Goal: Information Seeking & Learning: Learn about a topic

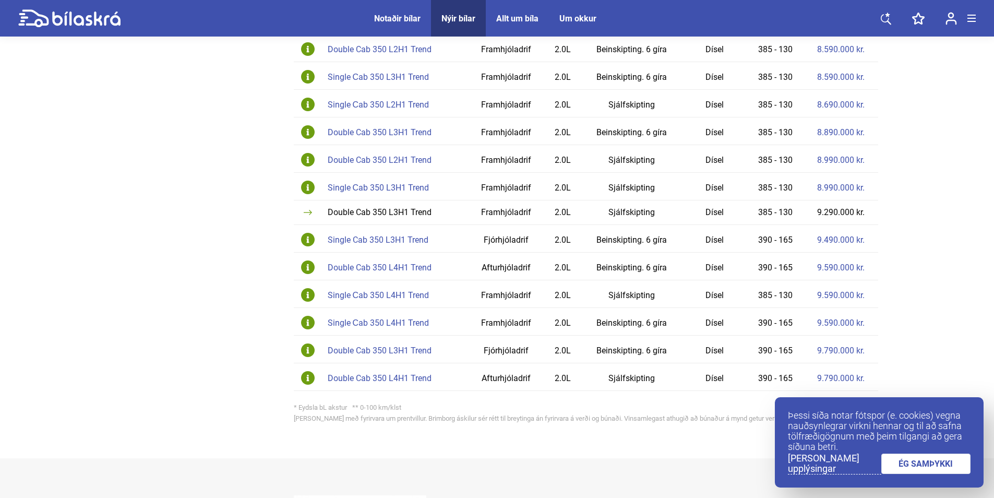
scroll to position [730, 0]
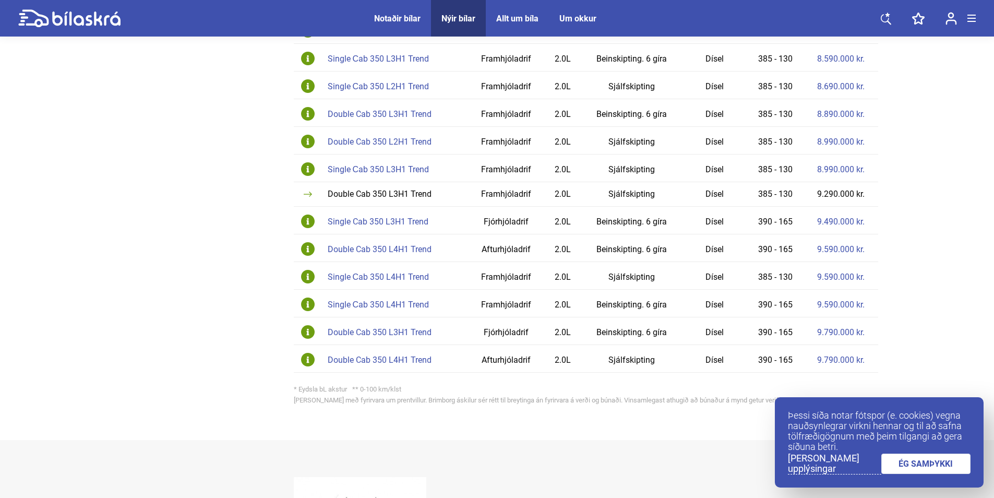
click at [923, 460] on link "ÉG SAMÞYKKI" at bounding box center [926, 463] width 90 height 20
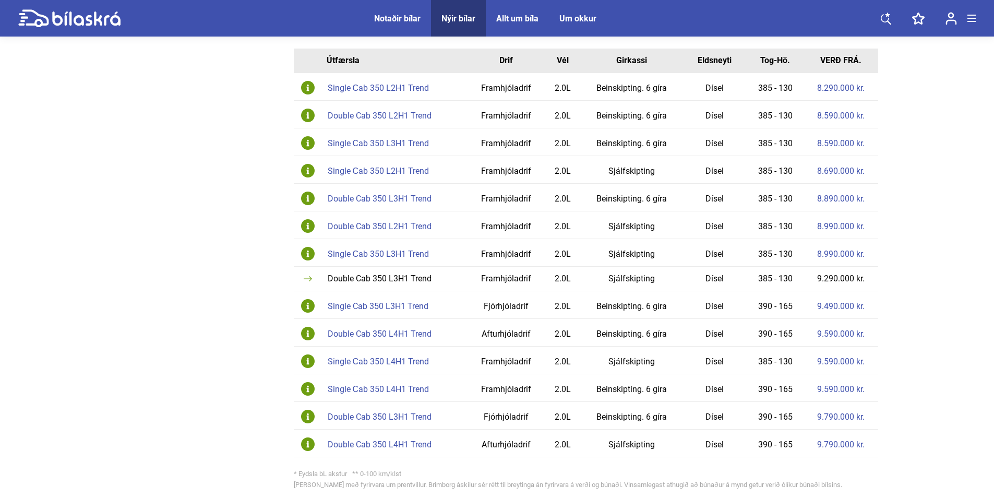
scroll to position [626, 0]
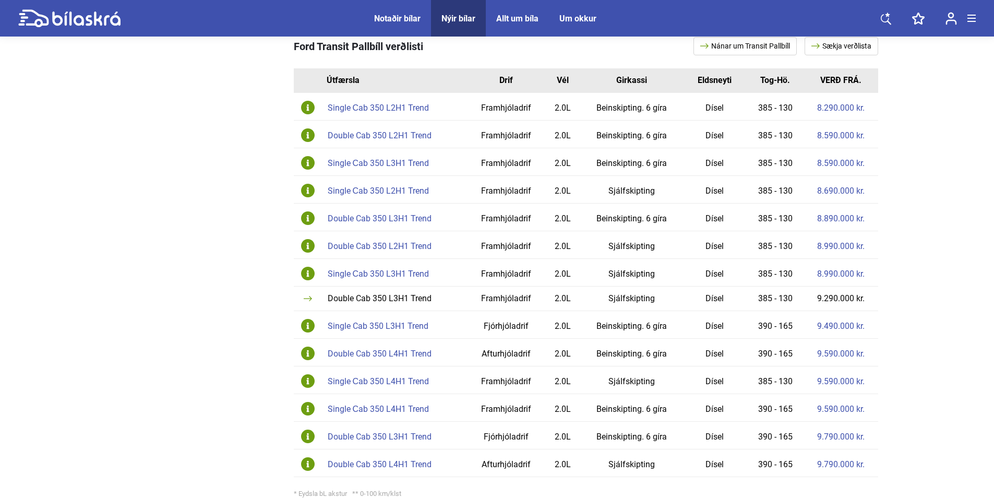
click at [384, 131] on div "Double Cab 350 L2H1 Trend" at bounding box center [395, 135] width 135 height 8
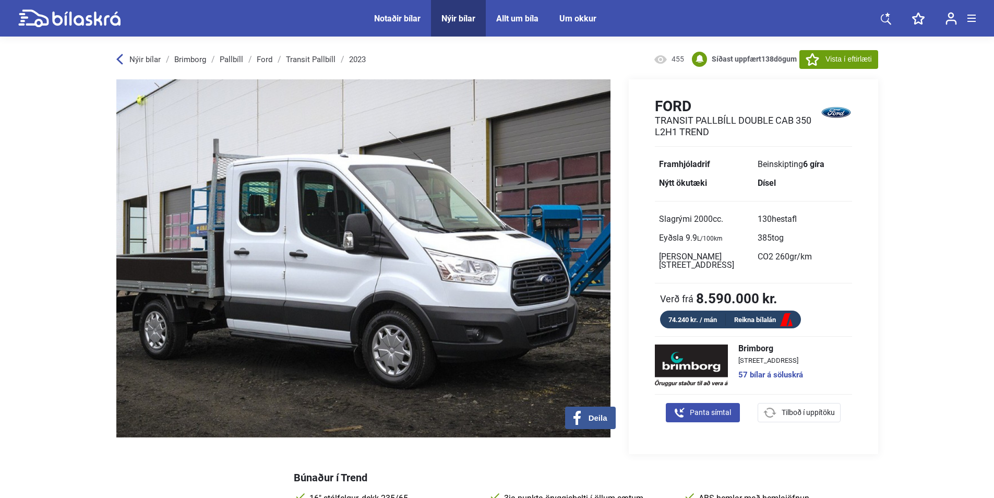
click at [576, 15] on div "Um okkur" at bounding box center [577, 19] width 37 height 10
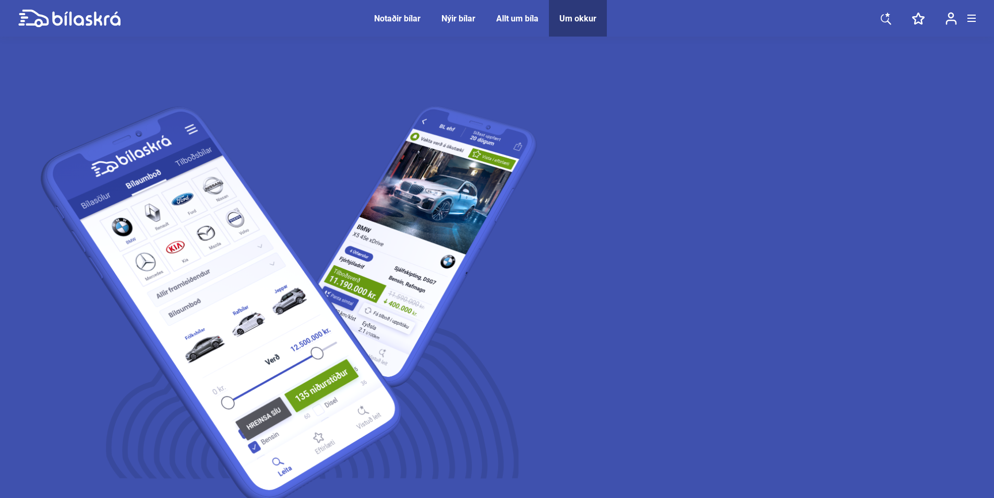
click at [969, 15] on span at bounding box center [971, 15] width 8 height 1
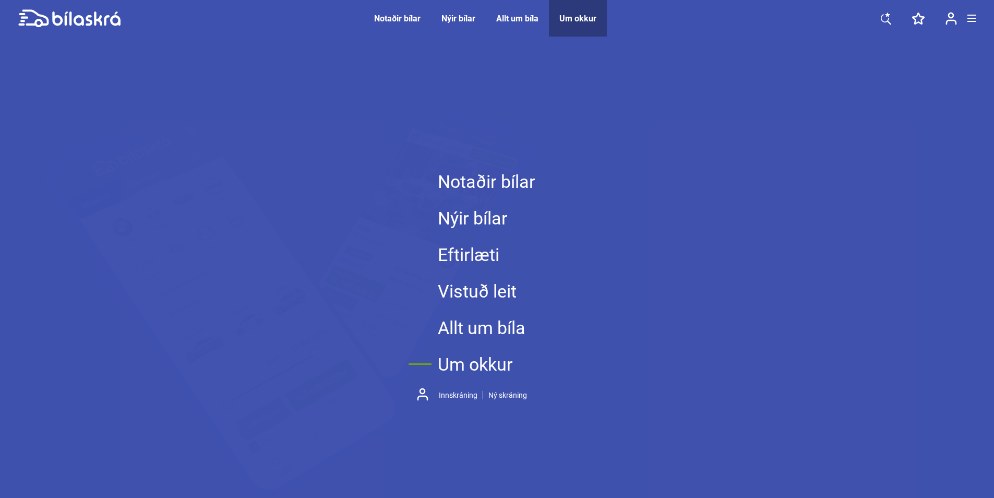
click at [969, 15] on span at bounding box center [971, 15] width 8 height 1
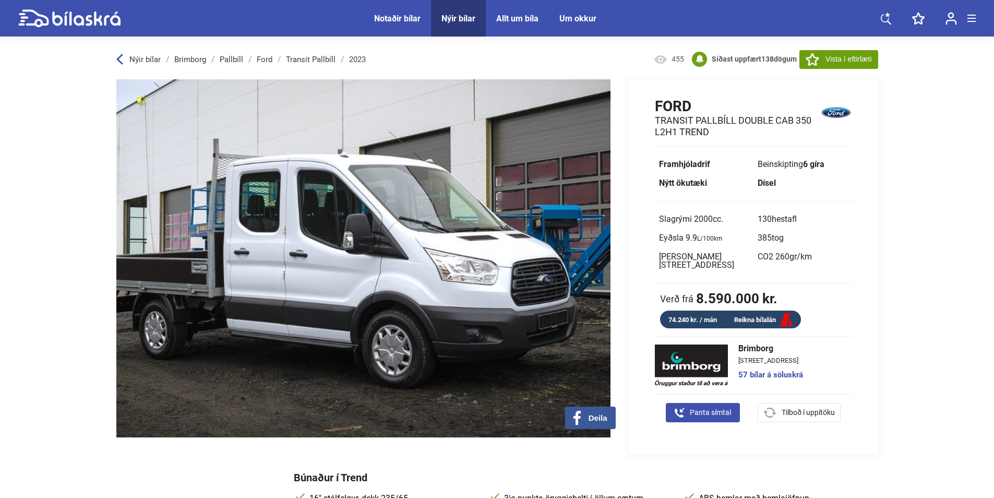
click at [58, 15] on icon at bounding box center [86, 18] width 68 height 14
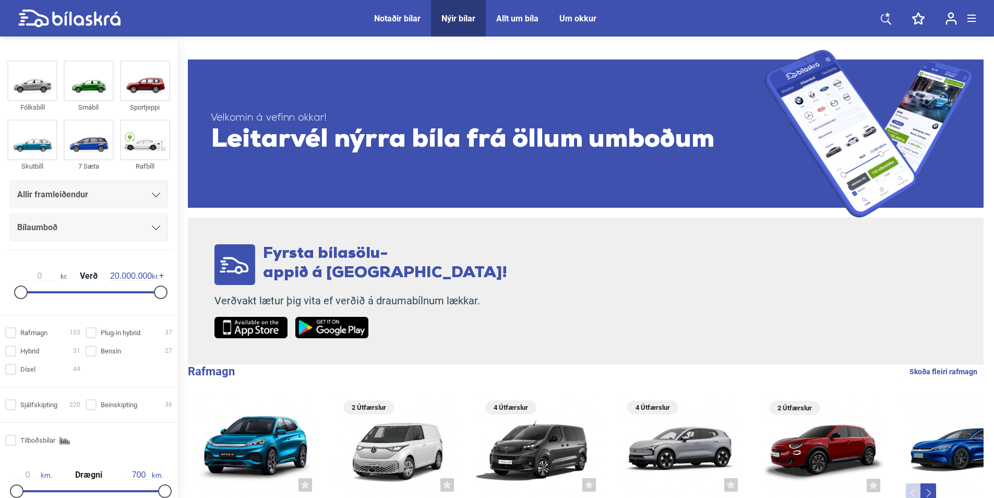
click at [575, 26] on span "Um okkur" at bounding box center [578, 18] width 58 height 37
click at [571, 16] on div "Um okkur" at bounding box center [577, 19] width 37 height 10
